Goal: Task Accomplishment & Management: Use online tool/utility

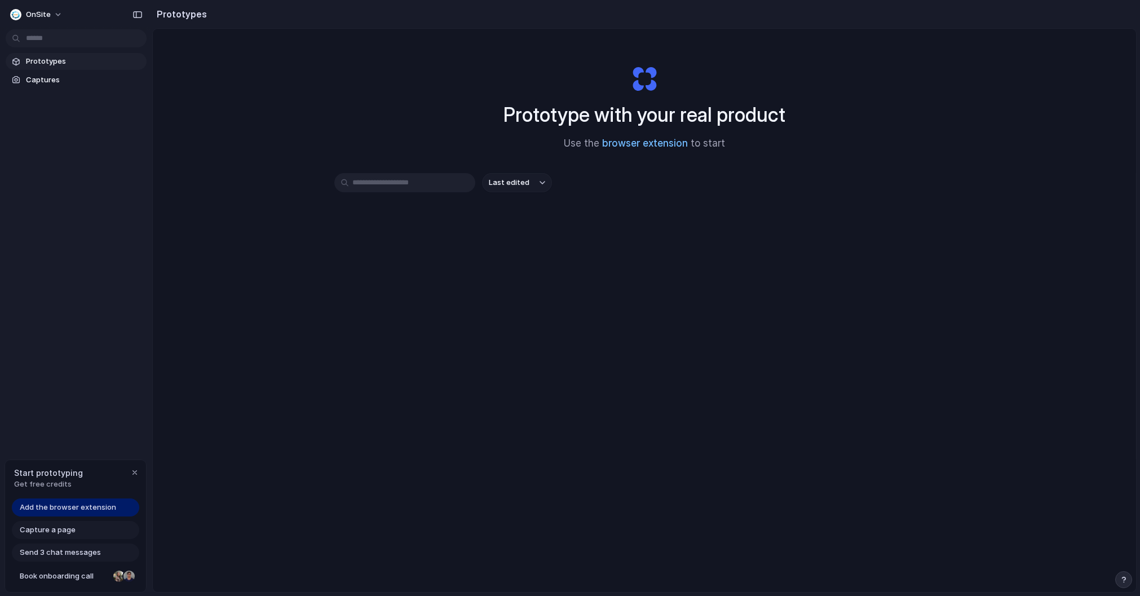
click at [638, 148] on link "browser extension" at bounding box center [645, 143] width 86 height 11
click at [60, 84] on span "Captures" at bounding box center [84, 79] width 116 height 11
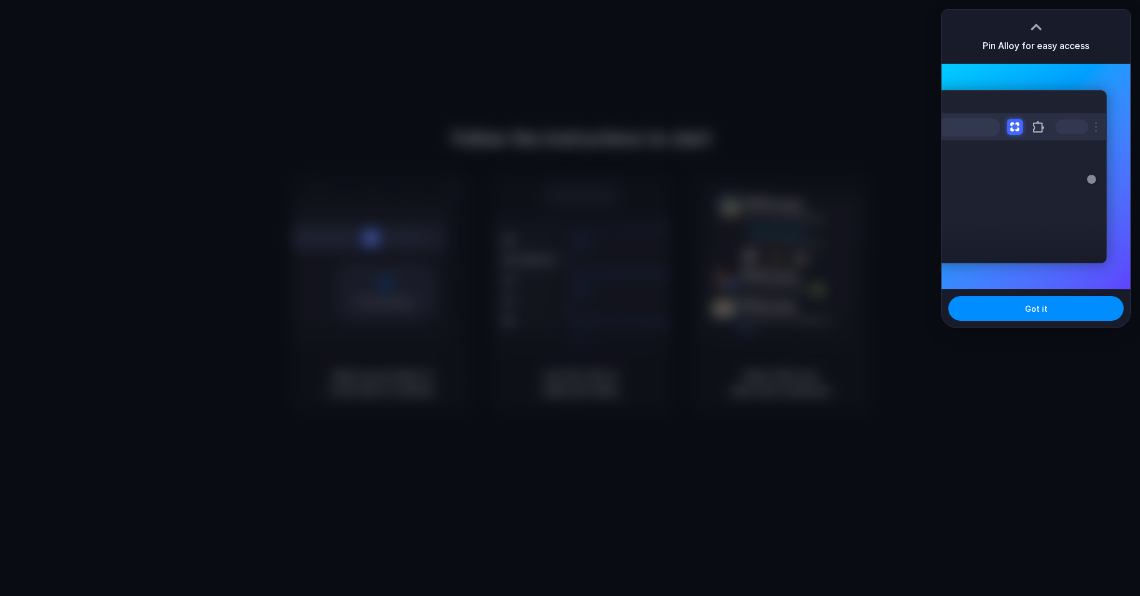
drag, startPoint x: 1040, startPoint y: 25, endPoint x: 1040, endPoint y: -37, distance: 61.5
click at [1040, 0] on html "Follow the instructions to start Capturing page Open your product in a new tab …" at bounding box center [570, 298] width 1140 height 596
click at [1046, 179] on div "Extensions Alloy · AI Prototyping for..." at bounding box center [1022, 176] width 170 height 173
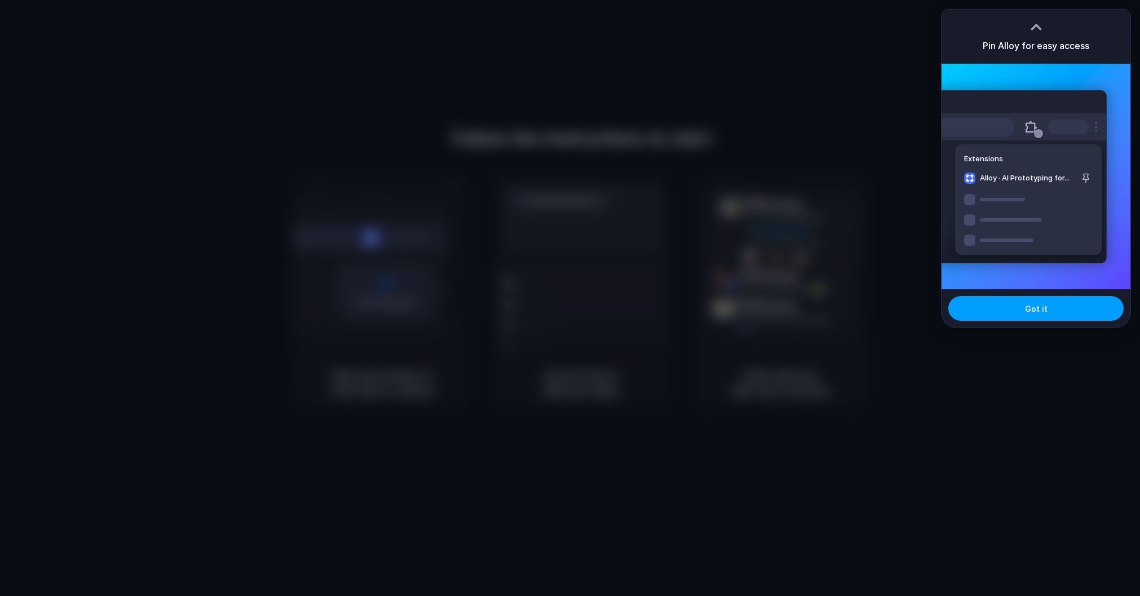
click at [1037, 315] on button "Got it" at bounding box center [1036, 308] width 175 height 25
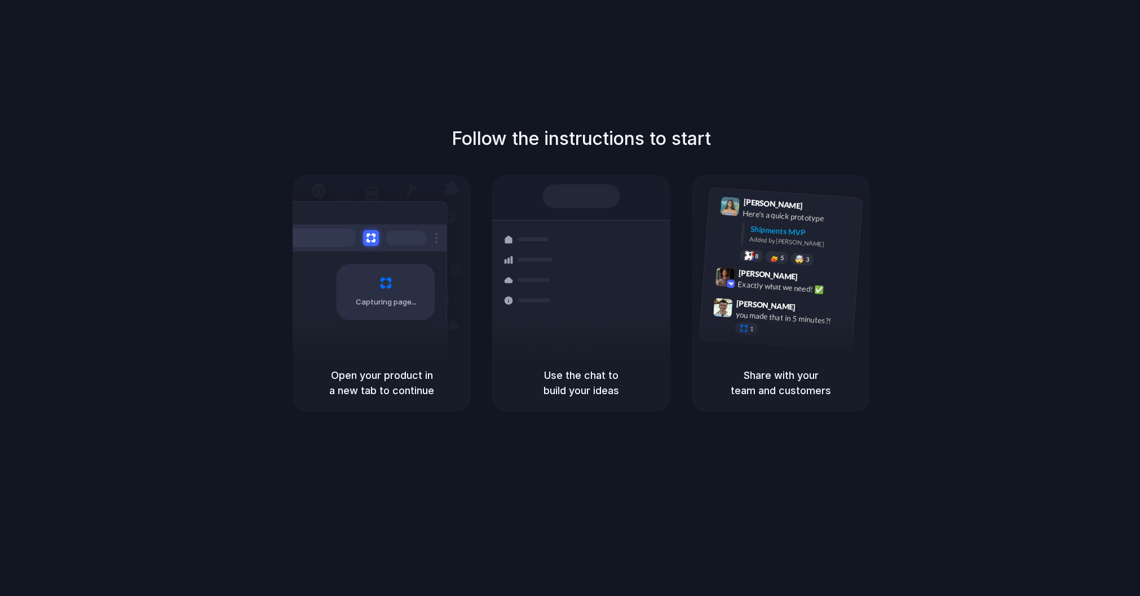
click at [929, 262] on div "Follow the instructions to start Capturing page Open your product in a new tab …" at bounding box center [581, 268] width 1140 height 287
click at [420, 351] on div "Capturing page" at bounding box center [362, 287] width 170 height 173
click at [516, 350] on div at bounding box center [529, 344] width 65 height 20
click at [592, 351] on div "Container from Shanghai 40ft • ETA Dec 28 • In transit Express delivery to NYC …" at bounding box center [623, 344] width 120 height 158
click at [588, 187] on div at bounding box center [581, 196] width 77 height 24
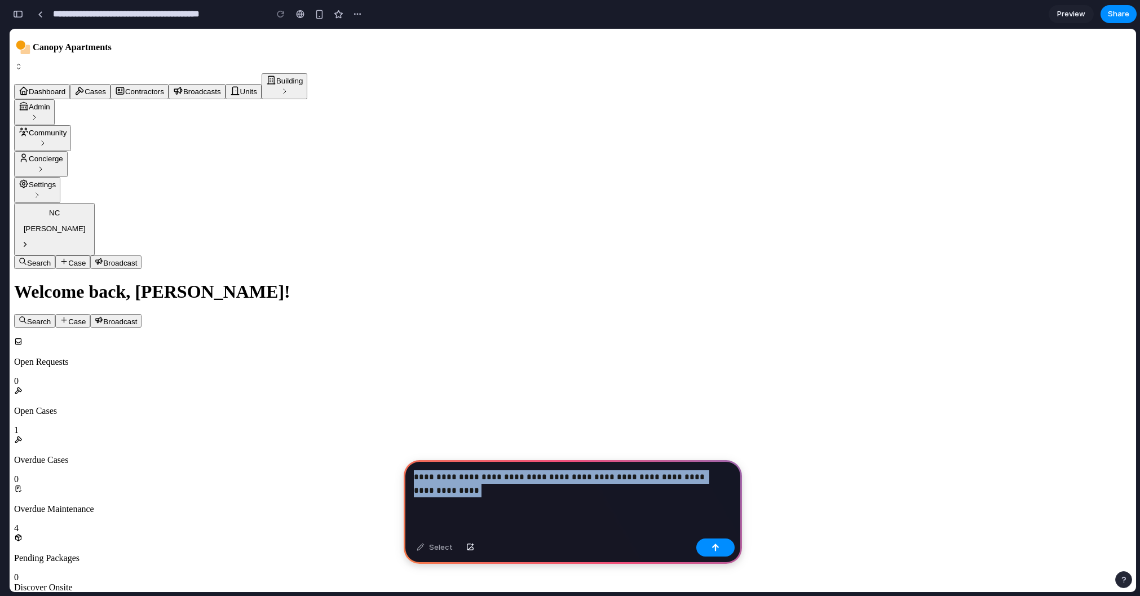
drag, startPoint x: 523, startPoint y: 491, endPoint x: 422, endPoint y: 460, distance: 106.0
click at [422, 460] on div "**********" at bounding box center [573, 497] width 338 height 74
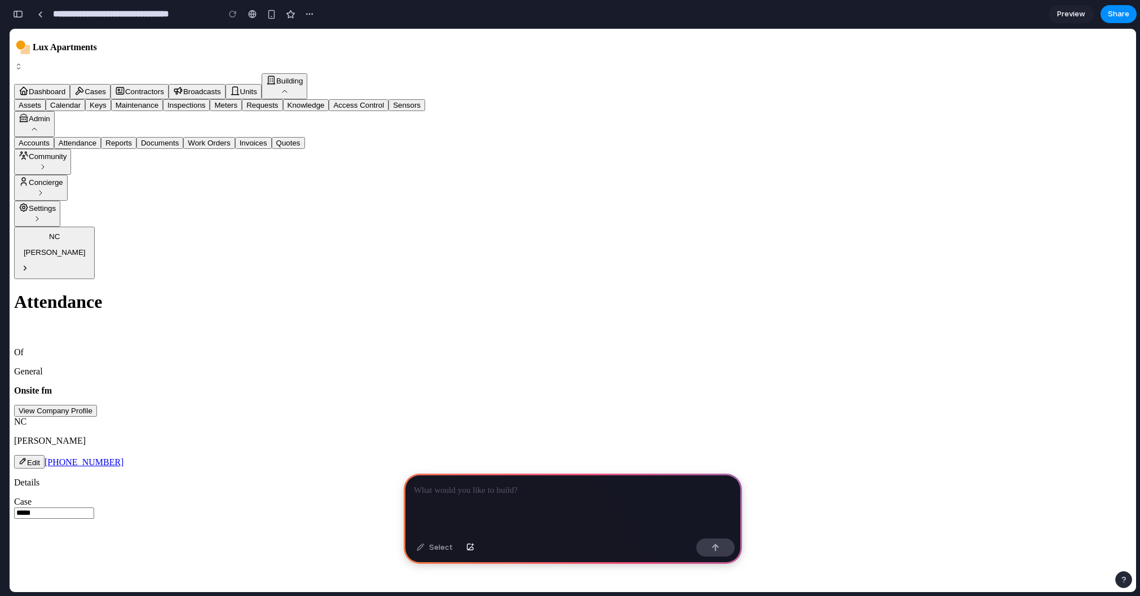
click at [483, 486] on p at bounding box center [573, 491] width 318 height 14
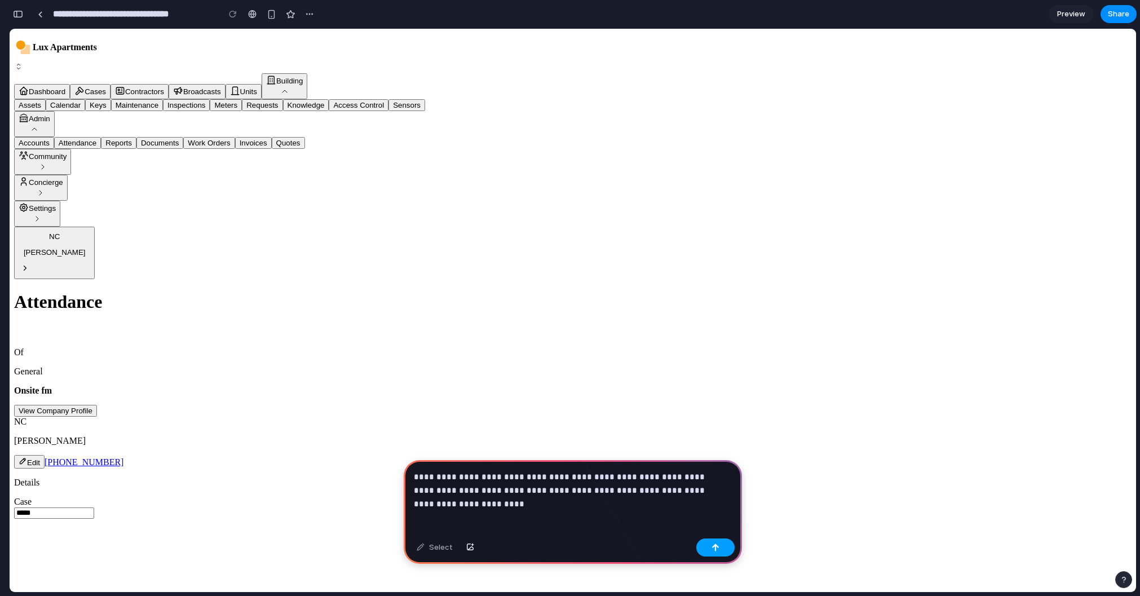
click at [703, 551] on button "button" at bounding box center [716, 548] width 38 height 18
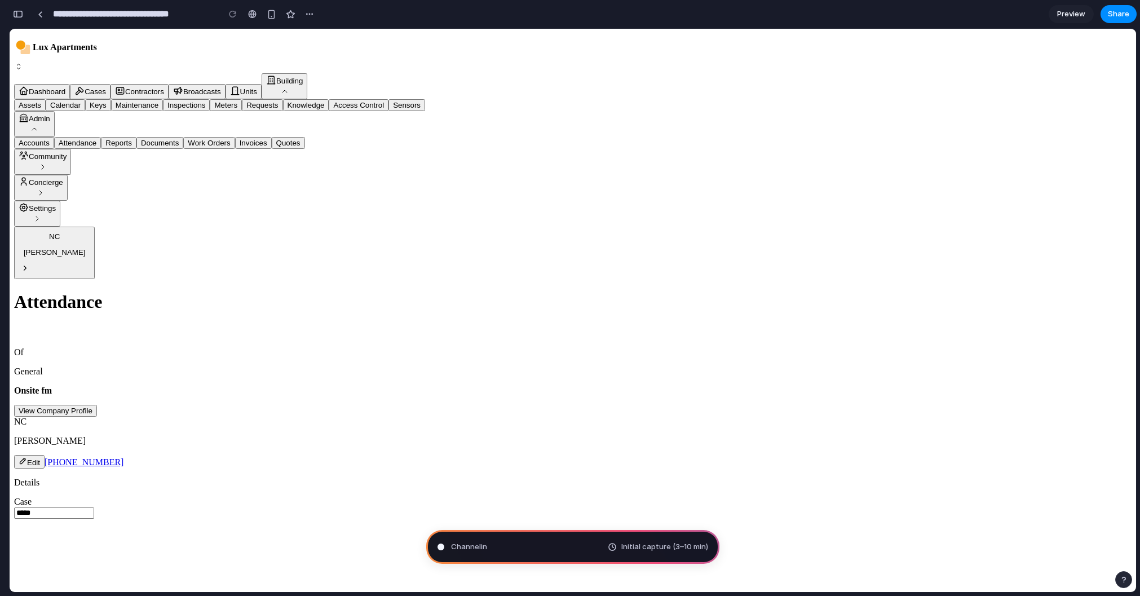
type input "**********"
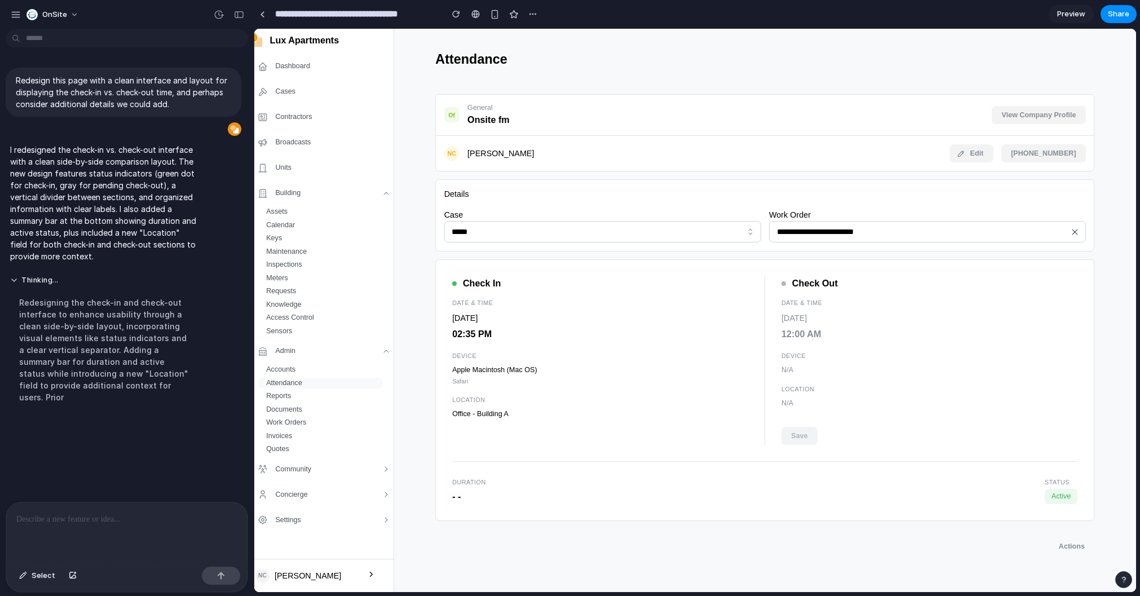
click at [125, 185] on p "I redesigned the check-in vs. check-out interface with a clean side-by-side com…" at bounding box center [104, 203] width 188 height 118
drag, startPoint x: 116, startPoint y: 192, endPoint x: 109, endPoint y: 166, distance: 26.7
click at [109, 167] on p "I redesigned the check-in vs. check-out interface with a clean side-by-side com…" at bounding box center [104, 203] width 188 height 118
click at [111, 164] on p "I redesigned the check-in vs. check-out interface with a clean side-by-side com…" at bounding box center [104, 203] width 188 height 118
drag, startPoint x: 110, startPoint y: 156, endPoint x: 134, endPoint y: 182, distance: 35.1
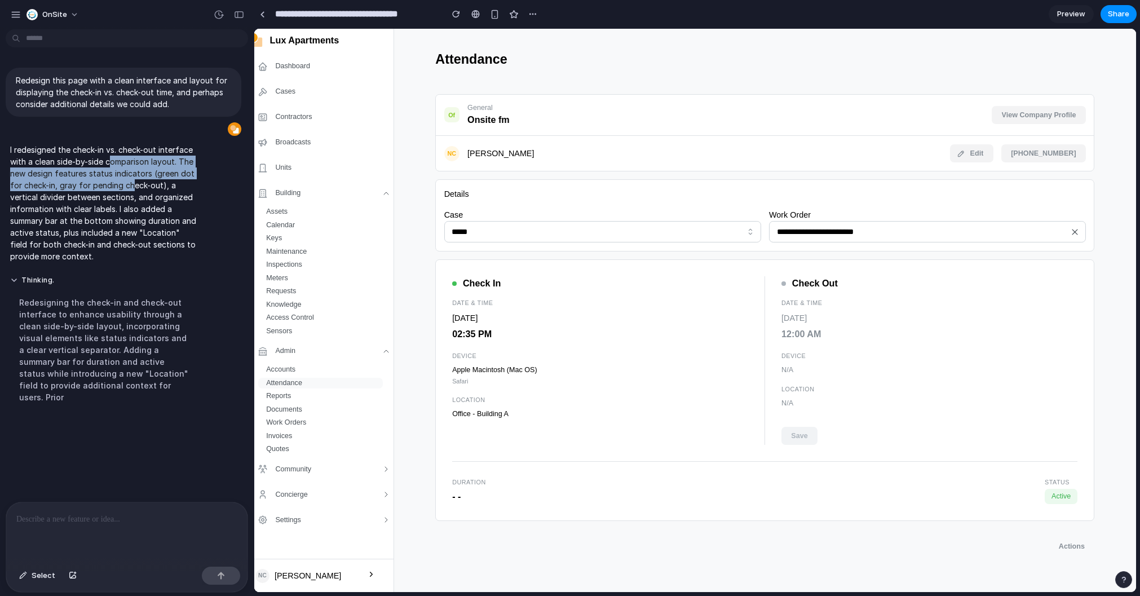
click at [134, 182] on p "I redesigned the check-in vs. check-out interface with a clean side-by-side com…" at bounding box center [104, 203] width 188 height 118
click at [133, 182] on p "I redesigned the check-in vs. check-out interface with a clean side-by-side com…" at bounding box center [104, 203] width 188 height 118
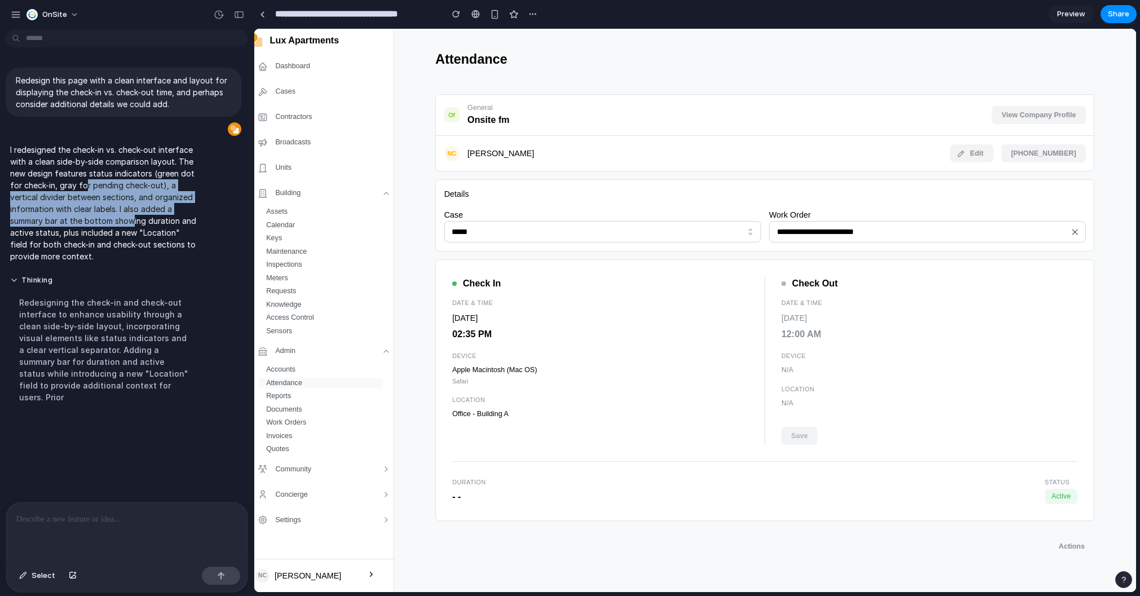
drag, startPoint x: 85, startPoint y: 189, endPoint x: 131, endPoint y: 217, distance: 53.9
click at [131, 217] on p "I redesigned the check-in vs. check-out interface with a clean side-by-side com…" at bounding box center [104, 203] width 188 height 118
drag, startPoint x: 457, startPoint y: 491, endPoint x: 481, endPoint y: 491, distance: 23.7
click at [481, 491] on p "- -" at bounding box center [469, 497] width 34 height 15
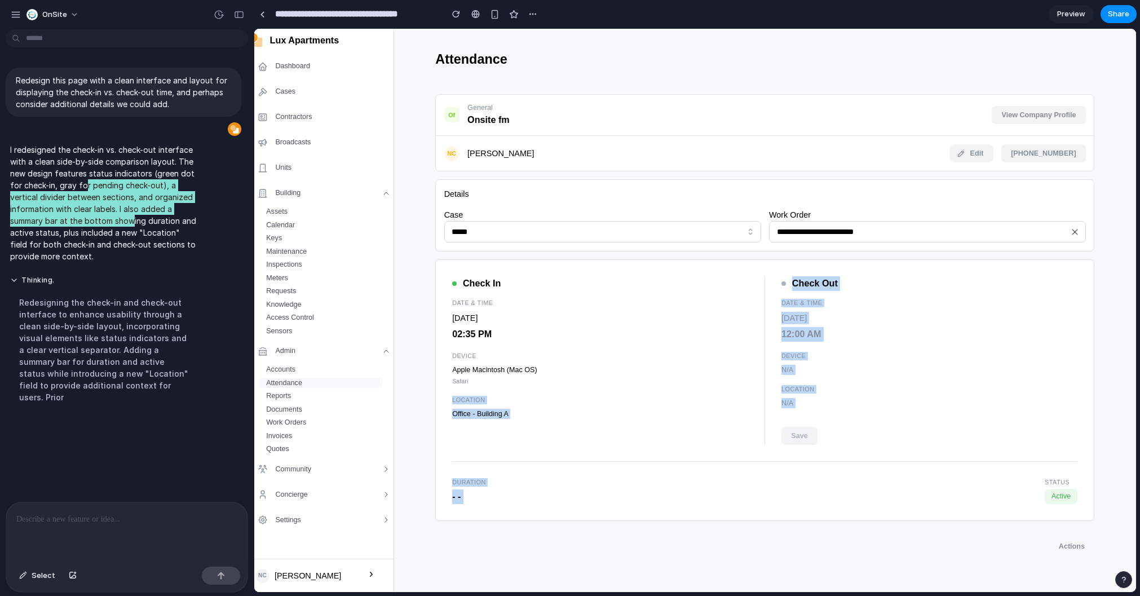
drag, startPoint x: 481, startPoint y: 491, endPoint x: 468, endPoint y: 391, distance: 101.3
click at [468, 391] on div "Check In Date & Time 30 Sep 2025 02:35 PM Device Apple Macintosh (Mac OS) Safar…" at bounding box center [764, 390] width 659 height 262
click at [463, 323] on div "Date & Time 30 Sep 2025 02:35 PM" at bounding box center [600, 320] width 296 height 42
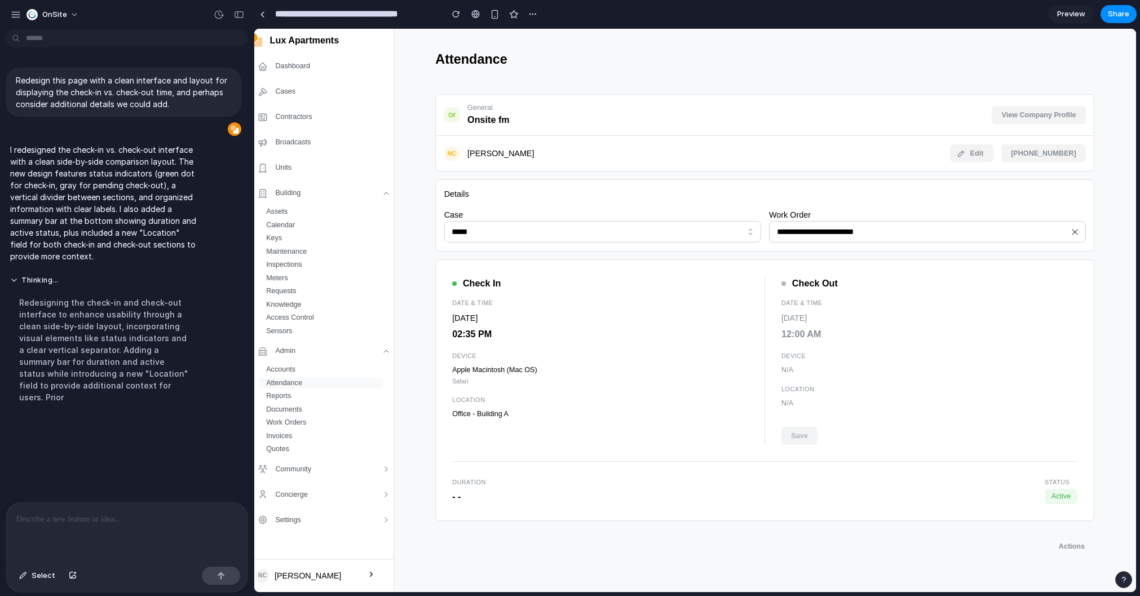
click at [126, 519] on p at bounding box center [126, 520] width 221 height 14
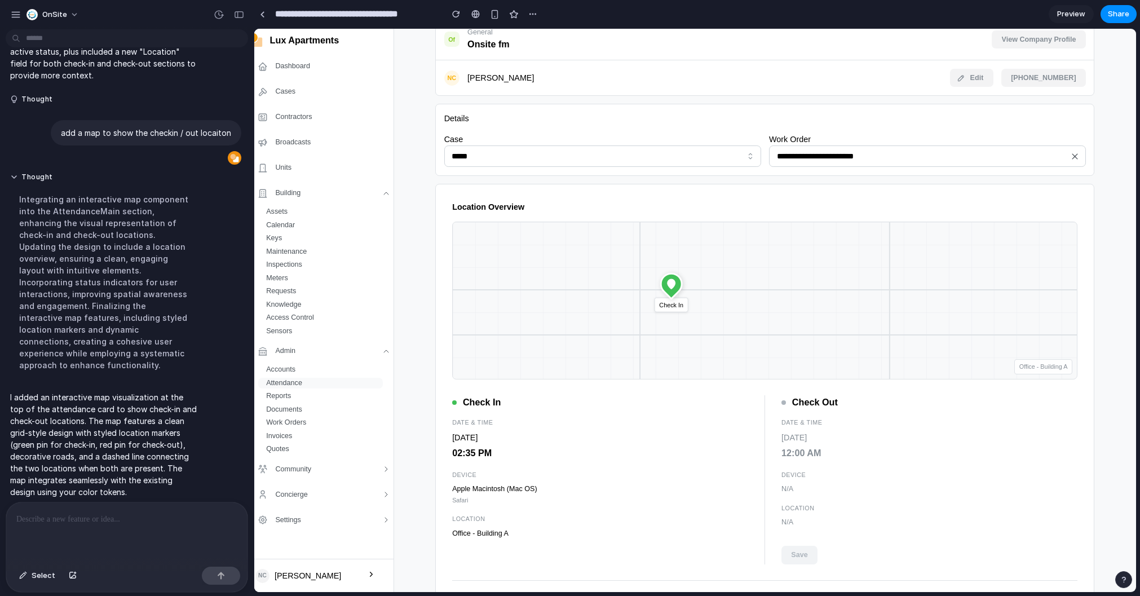
scroll to position [71, 0]
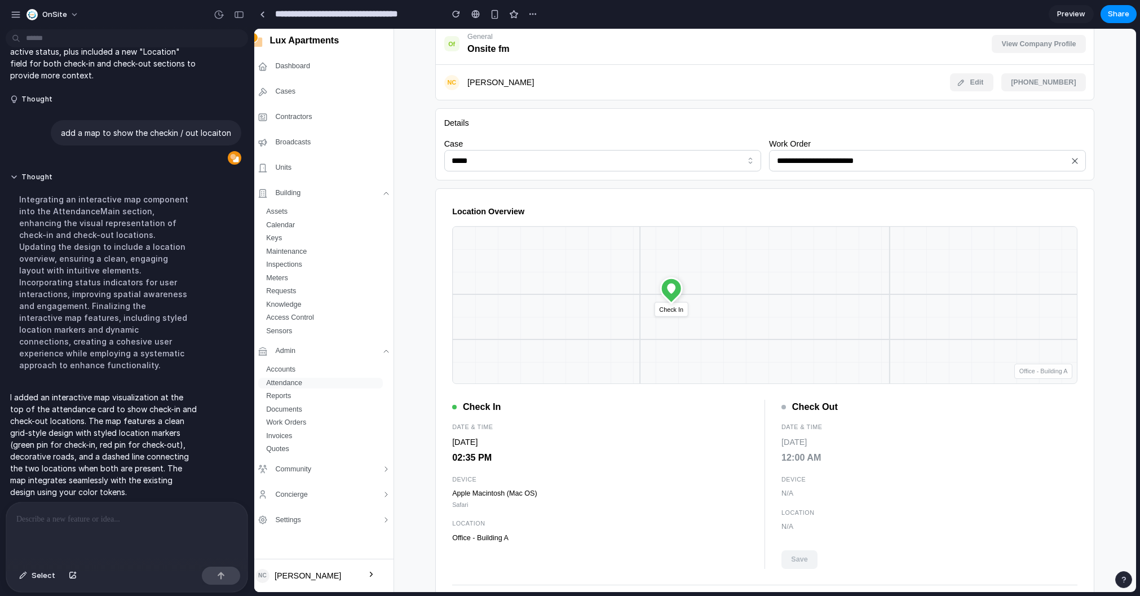
drag, startPoint x: 780, startPoint y: 271, endPoint x: 741, endPoint y: 271, distance: 39.5
click at [741, 271] on rect at bounding box center [765, 305] width 624 height 157
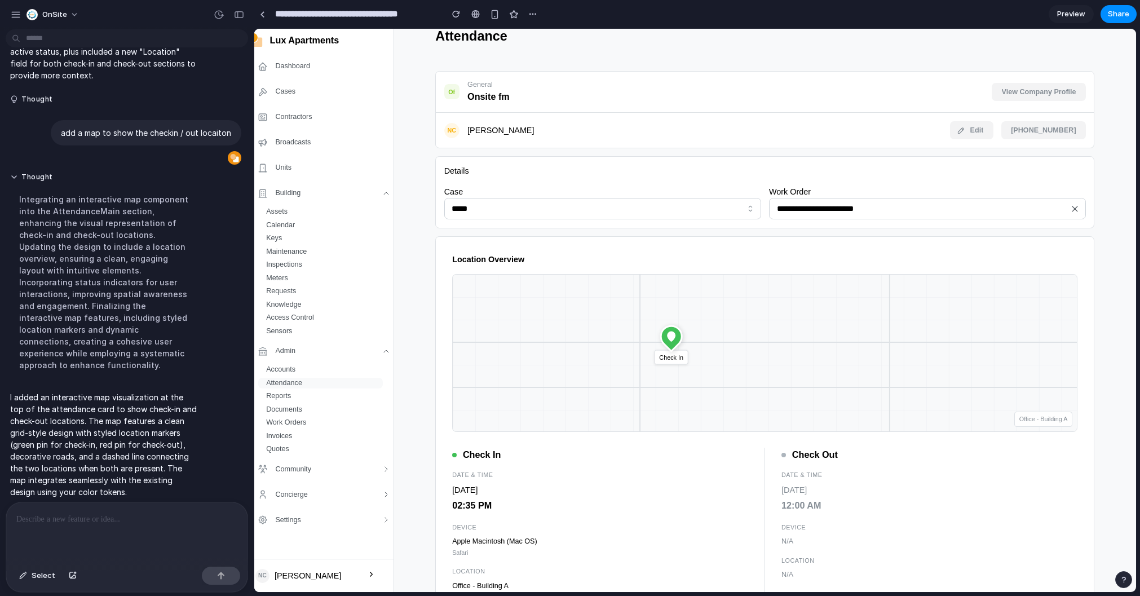
scroll to position [0, 0]
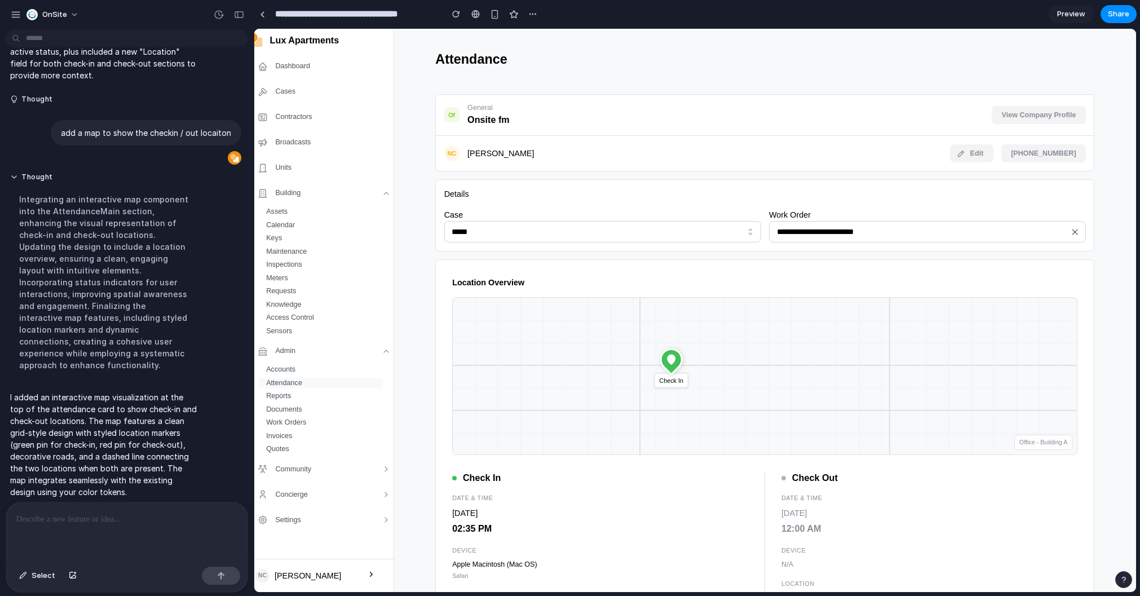
click at [164, 520] on p at bounding box center [124, 520] width 217 height 14
click at [553, 231] on input "*****" at bounding box center [602, 231] width 317 height 21
click at [657, 219] on div "Case *****" at bounding box center [602, 226] width 317 height 34
click at [699, 193] on div "Details" at bounding box center [765, 194] width 642 height 12
click at [811, 225] on input "**********" at bounding box center [927, 231] width 317 height 21
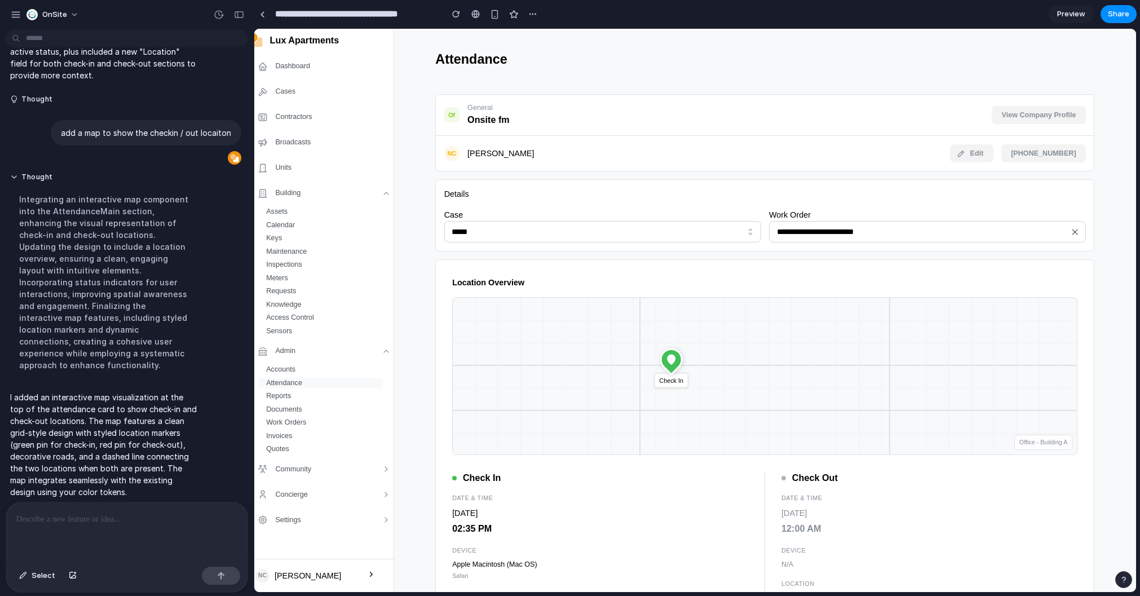
click at [756, 163] on div "NC Nathan Croxton Edit +61490091887" at bounding box center [765, 153] width 658 height 34
click at [963, 118] on div "Of General Onsite fm View Company Profile" at bounding box center [765, 115] width 642 height 25
click at [984, 158] on span "Edit" at bounding box center [978, 153] width 14 height 17
click at [1002, 116] on span "View Company Profile" at bounding box center [1039, 115] width 74 height 17
click at [1016, 116] on span "View Company Profile" at bounding box center [1039, 115] width 74 height 17
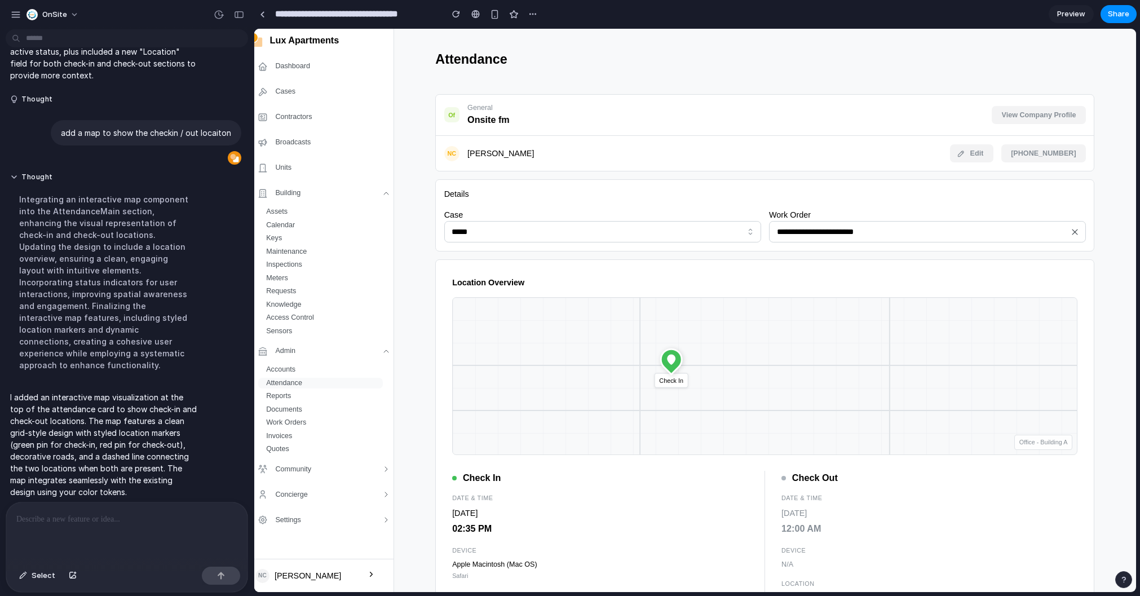
click at [306, 78] on div "Dashboard Cases Contractors Broadcasts Units Building Assets Calendar Keys Main…" at bounding box center [322, 301] width 141 height 492
click at [306, 68] on div "Dashboard" at bounding box center [292, 66] width 35 height 11
click at [312, 154] on div "Dashboard Cases Contractors Broadcasts Units Building Assets Calendar Keys Main…" at bounding box center [322, 301] width 141 height 492
click at [312, 185] on button "Building" at bounding box center [322, 193] width 141 height 22
click at [323, 209] on div "Assets" at bounding box center [325, 211] width 117 height 11
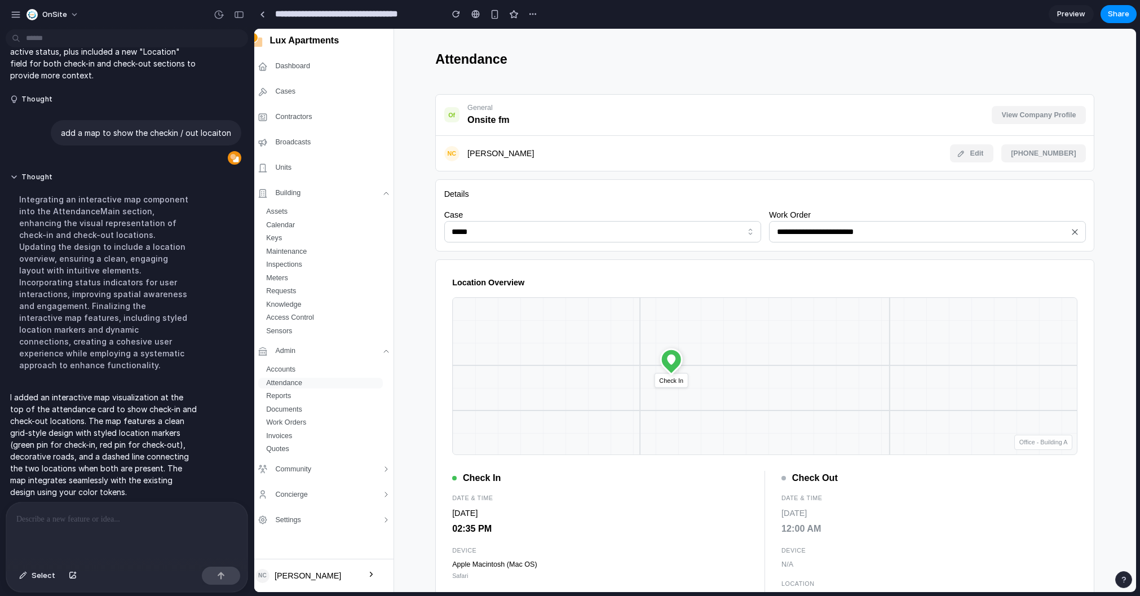
click at [311, 190] on div "Building" at bounding box center [322, 193] width 135 height 15
click at [364, 204] on button "Building" at bounding box center [322, 193] width 141 height 22
click at [317, 220] on div "Calendar" at bounding box center [325, 225] width 117 height 11
click at [309, 503] on button "Concierge" at bounding box center [322, 495] width 141 height 22
click at [311, 519] on div "Settings" at bounding box center [322, 520] width 135 height 15
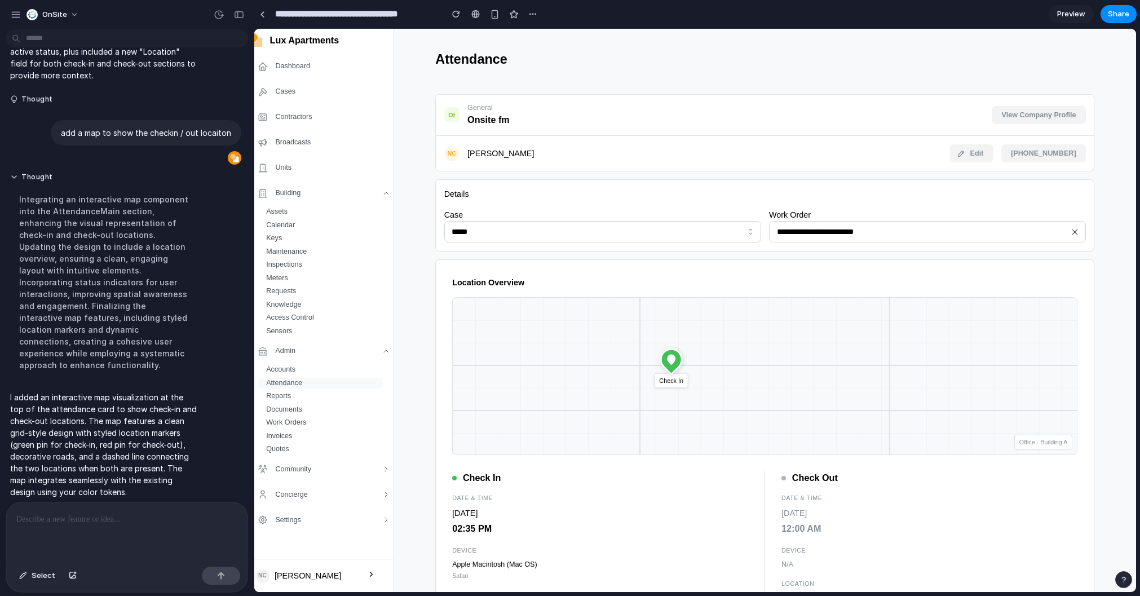
click at [355, 571] on div "NC Nathan Croxton" at bounding box center [308, 576] width 104 height 14
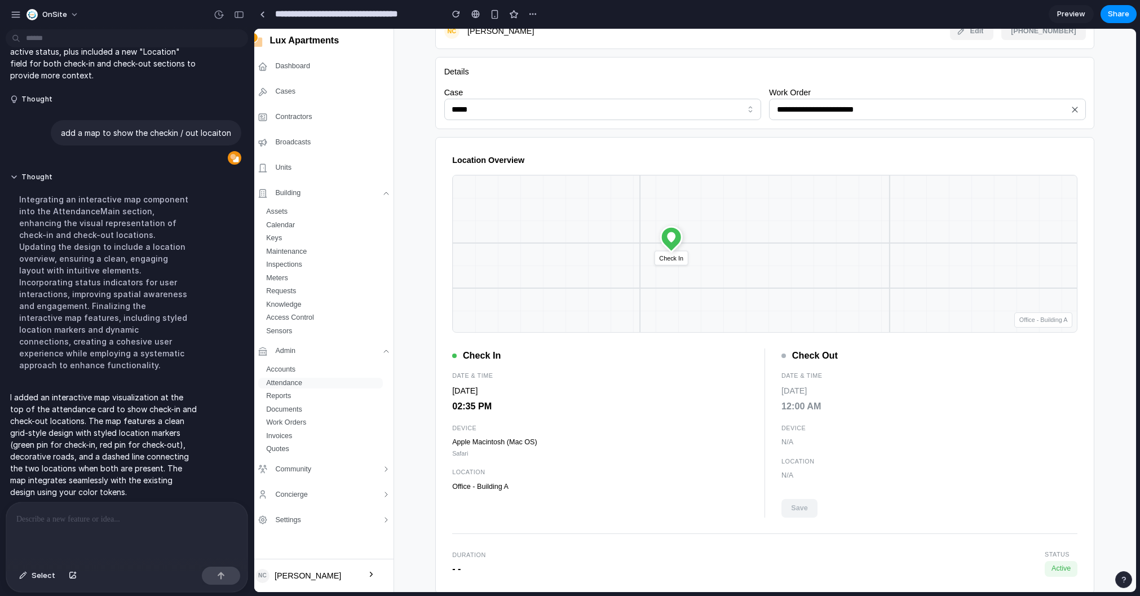
scroll to position [139, 0]
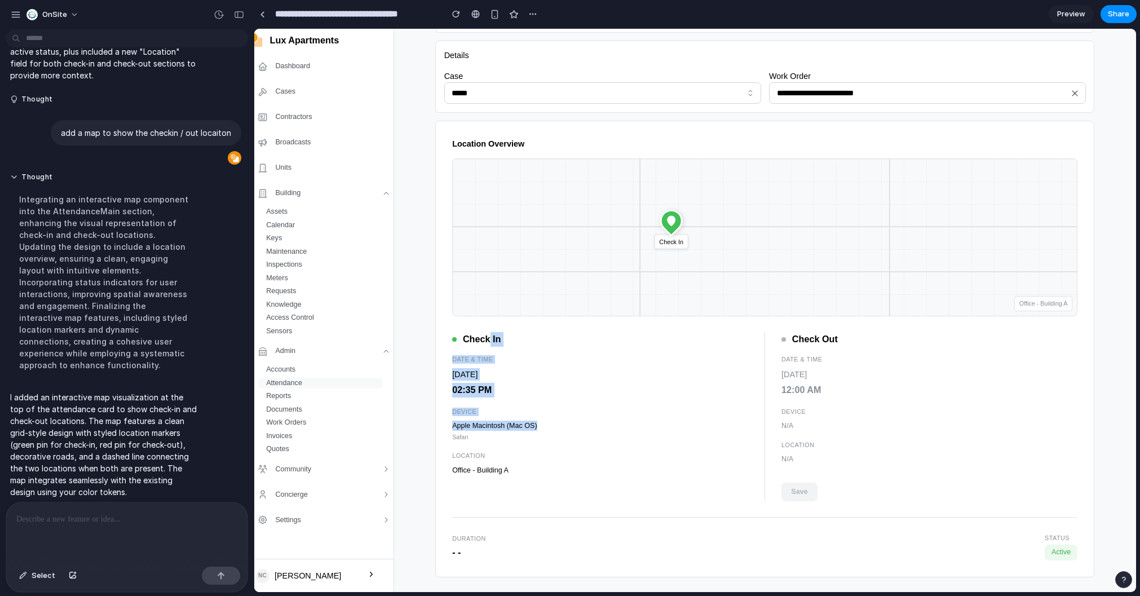
drag, startPoint x: 584, startPoint y: 429, endPoint x: 485, endPoint y: 331, distance: 139.6
click at [485, 332] on div "Check In Date & Time 30 Sep 2025 02:35 PM Device Apple Macintosh (Mac OS) Safar…" at bounding box center [600, 416] width 296 height 169
click at [485, 332] on h3 "Check In" at bounding box center [482, 339] width 38 height 15
drag, startPoint x: 445, startPoint y: 201, endPoint x: 549, endPoint y: 347, distance: 179.1
click at [549, 345] on div "Location Overview Check In Office - Building A Check In Date & Time 30 Sep 2025…" at bounding box center [764, 349] width 659 height 457
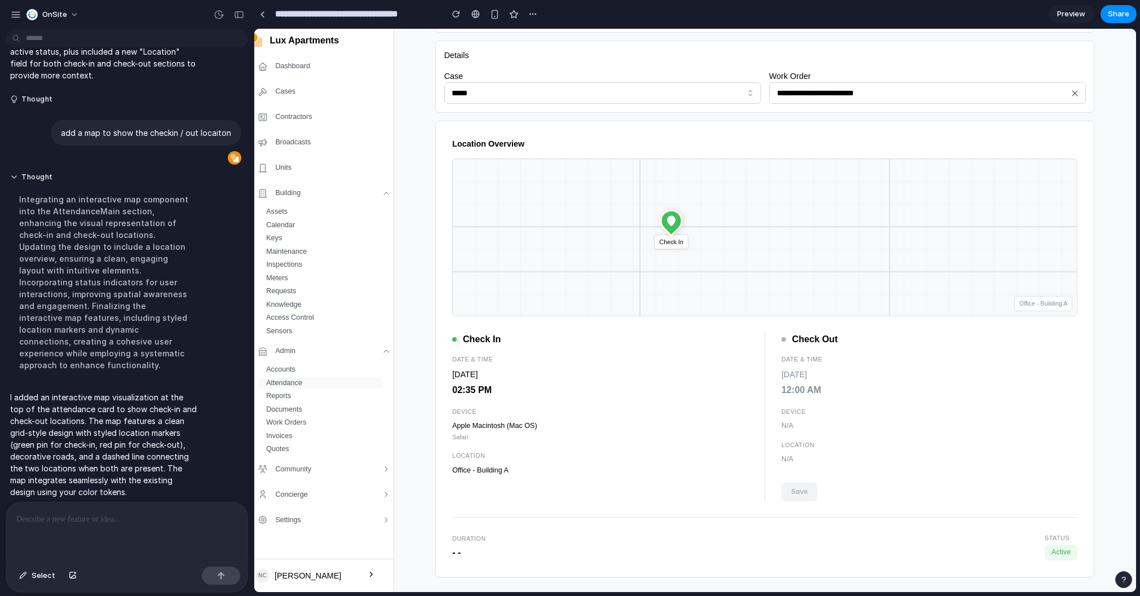
click at [549, 347] on div "Check In Date & Time 30 Sep 2025 02:35 PM Device Apple Macintosh (Mac OS) Safar…" at bounding box center [600, 416] width 296 height 169
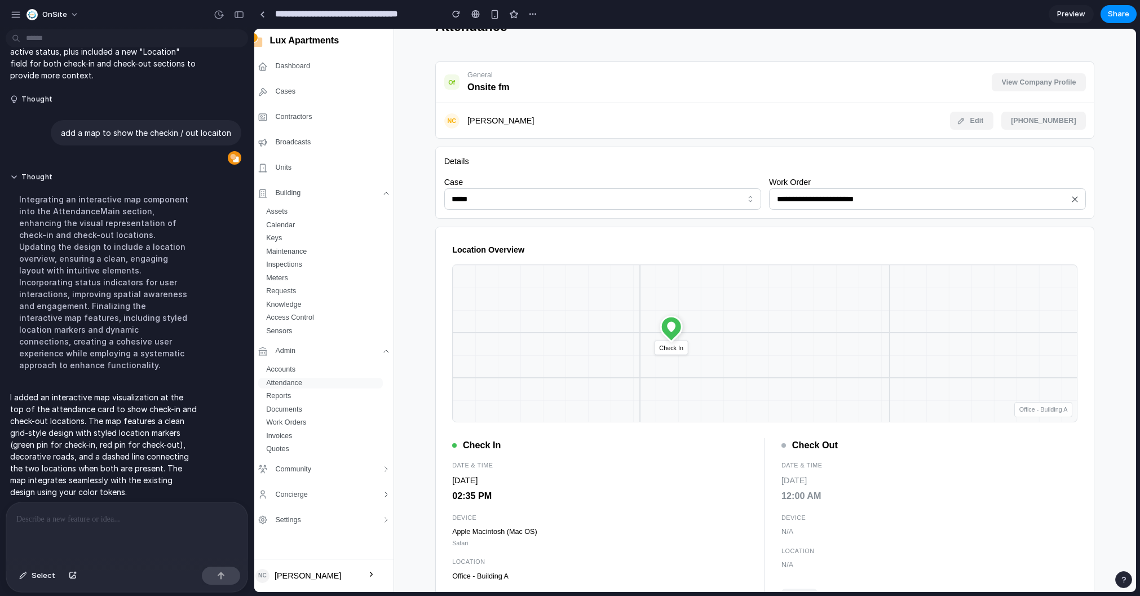
scroll to position [0, 0]
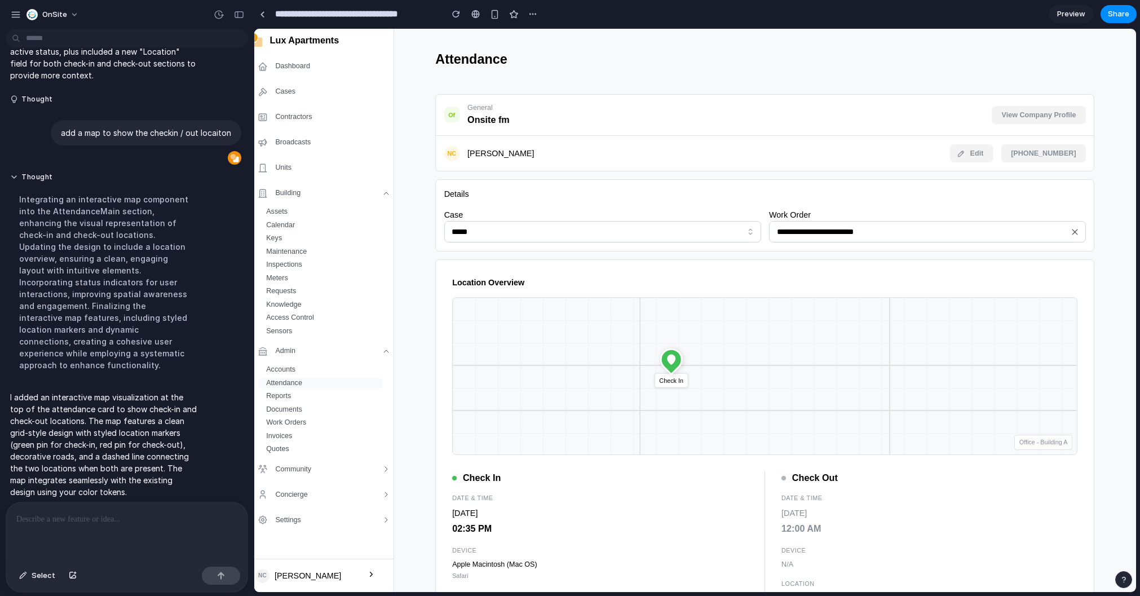
drag, startPoint x: 609, startPoint y: 358, endPoint x: 696, endPoint y: 360, distance: 86.9
click at [696, 360] on rect at bounding box center [765, 376] width 624 height 157
drag, startPoint x: 696, startPoint y: 360, endPoint x: 609, endPoint y: 359, distance: 87.4
click at [610, 359] on rect at bounding box center [765, 376] width 624 height 157
click at [1040, 441] on div "Office - Building A" at bounding box center [1044, 442] width 59 height 15
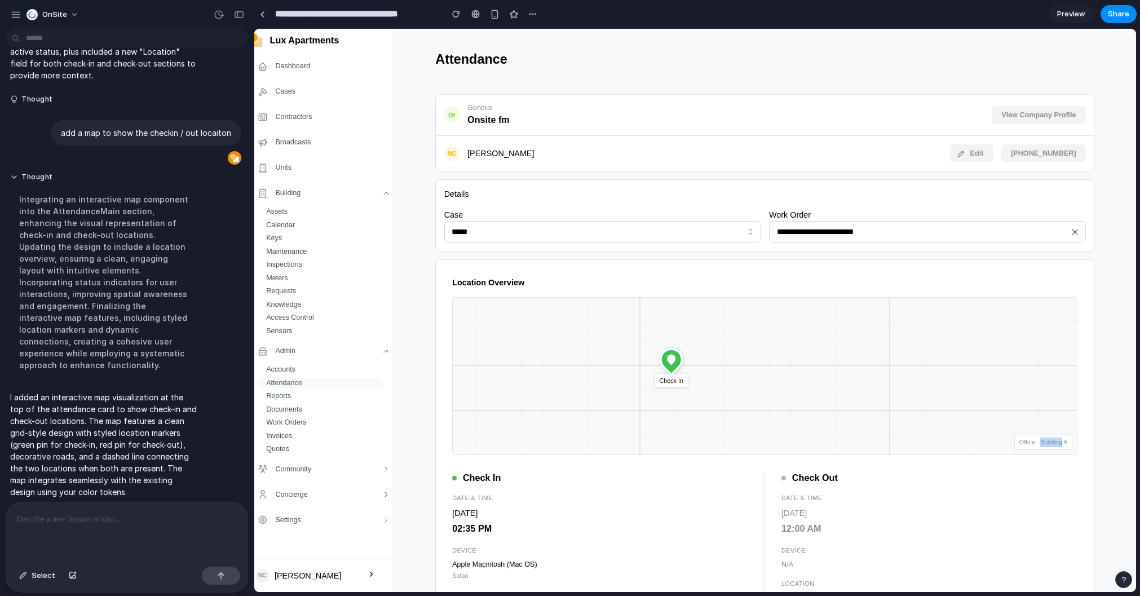
click at [1040, 441] on div "Office - Building A" at bounding box center [1044, 442] width 59 height 15
click at [950, 231] on input "**********" at bounding box center [927, 231] width 317 height 21
click at [977, 230] on input "**********" at bounding box center [927, 231] width 317 height 21
click at [927, 129] on div "Of General Onsite fm View Company Profile" at bounding box center [765, 116] width 658 height 42
click at [497, 16] on div "button" at bounding box center [495, 15] width 10 height 10
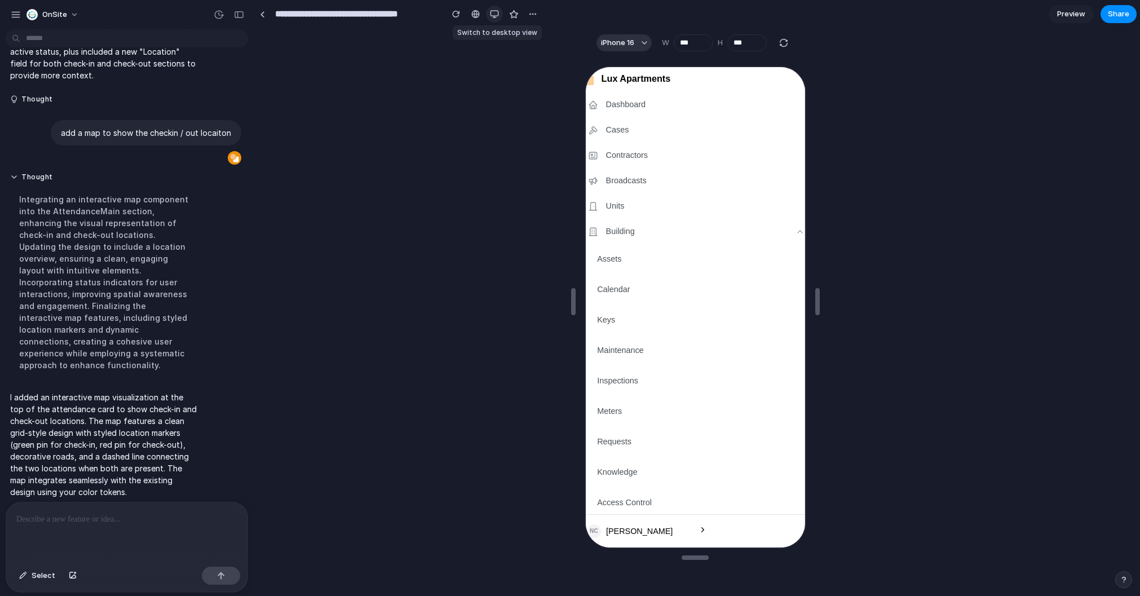
click at [494, 17] on div "button" at bounding box center [494, 14] width 9 height 9
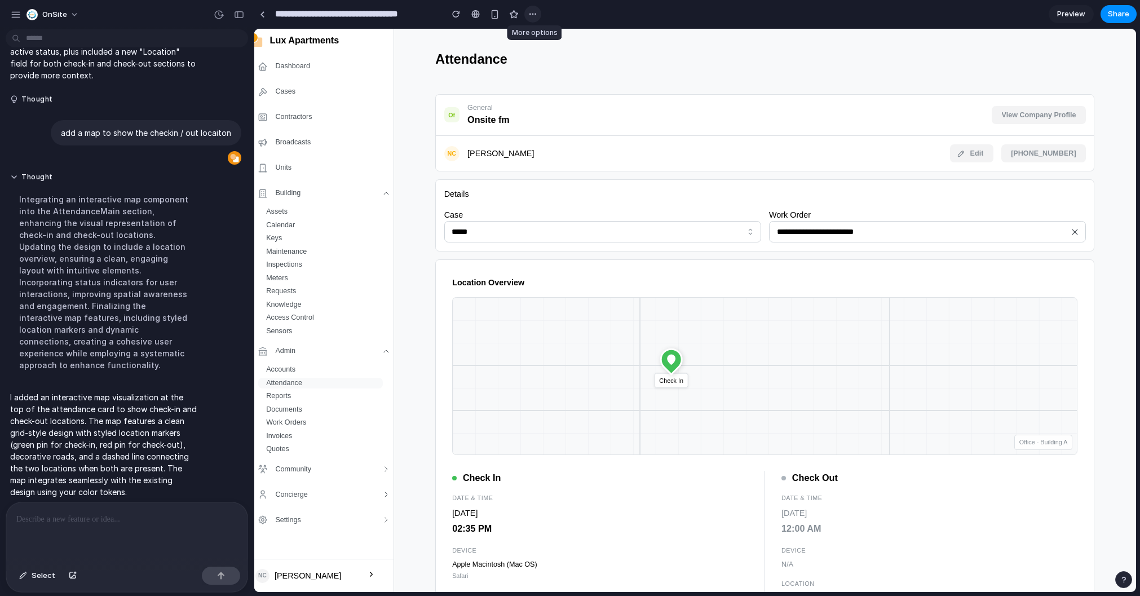
click at [530, 13] on div "button" at bounding box center [533, 14] width 9 height 9
click at [682, 50] on div "Duplicate Delete" at bounding box center [570, 298] width 1140 height 596
click at [12, 17] on div "button" at bounding box center [16, 15] width 10 height 10
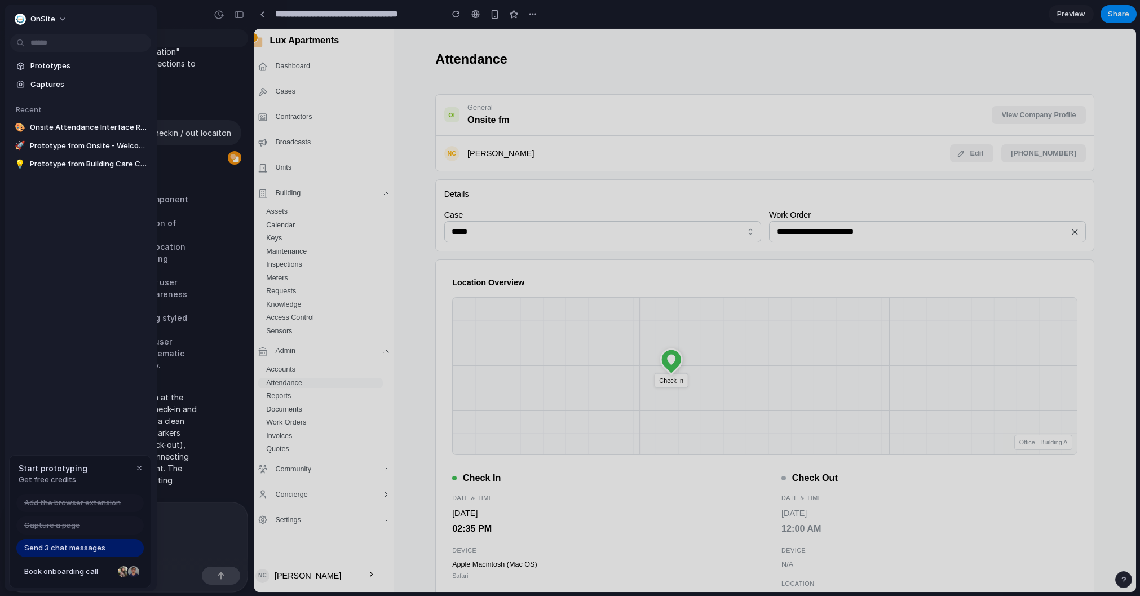
click at [345, 156] on div at bounding box center [570, 298] width 1140 height 596
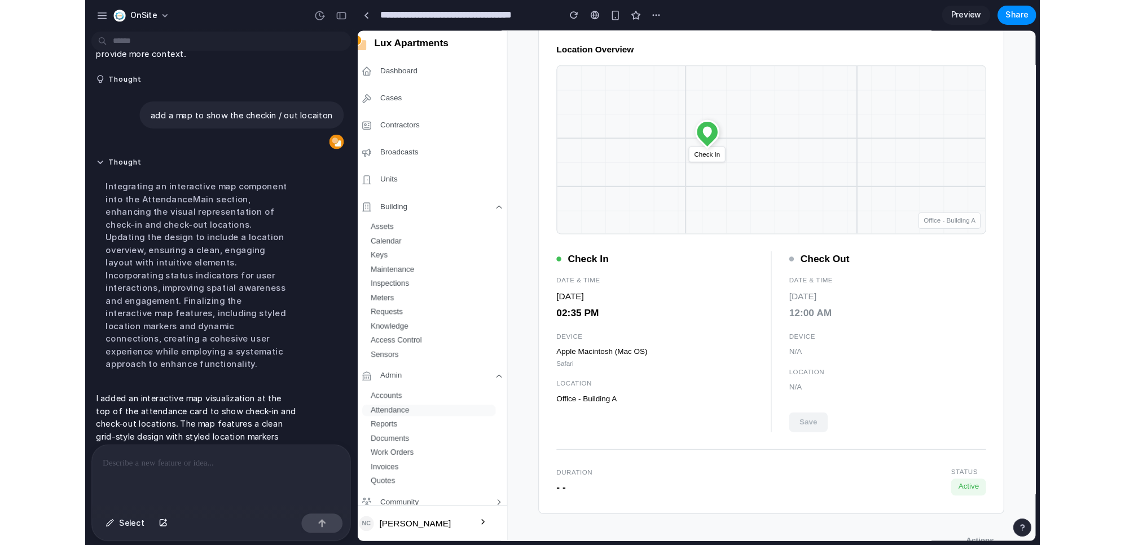
scroll to position [230, 0]
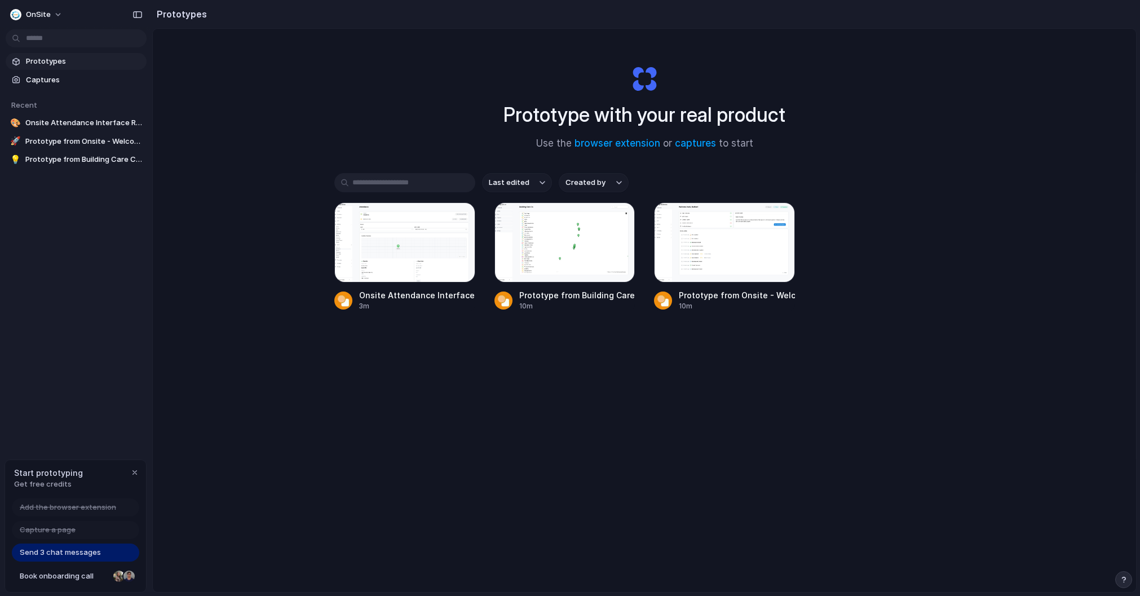
click at [706, 113] on h1 "Prototype with your real product" at bounding box center [645, 115] width 282 height 30
drag, startPoint x: 527, startPoint y: 109, endPoint x: 708, endPoint y: 109, distance: 181.1
click at [708, 109] on h1 "Prototype with your real product" at bounding box center [645, 115] width 282 height 30
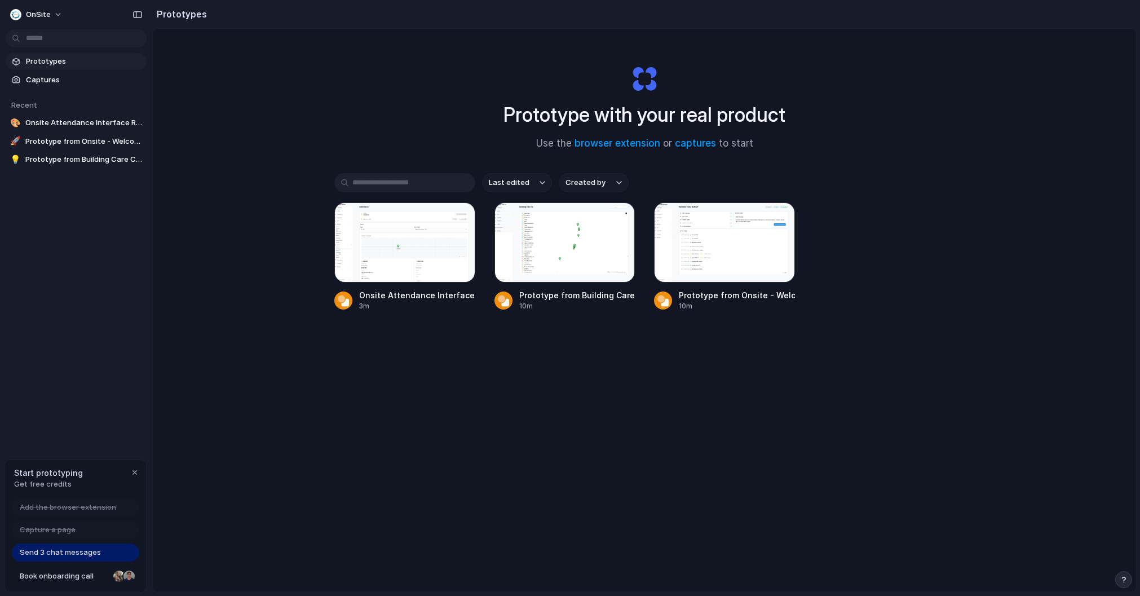
click at [708, 109] on h1 "Prototype with your real product" at bounding box center [645, 115] width 282 height 30
drag, startPoint x: 724, startPoint y: 109, endPoint x: 558, endPoint y: 109, distance: 165.3
click at [558, 109] on h1 "Prototype with your real product" at bounding box center [645, 115] width 282 height 30
drag, startPoint x: 490, startPoint y: 101, endPoint x: 697, endPoint y: 113, distance: 207.4
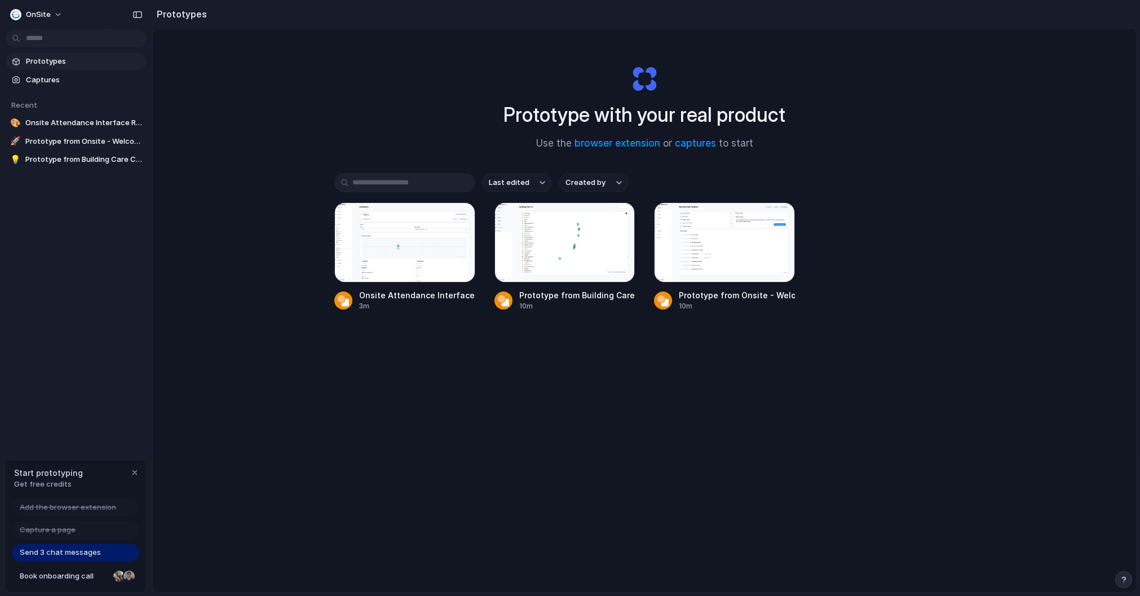
click at [697, 113] on div "Prototype with your real product Use the browser extension or captures to start" at bounding box center [644, 103] width 451 height 122
click at [874, 124] on div "Prototype with your real product Use the browser extension or captures to start…" at bounding box center [645, 340] width 984 height 623
click at [866, 230] on div "Onsite Attendance Interface Redesign 3m Prototype from Building Care Co - Onsit…" at bounding box center [644, 256] width 620 height 109
